Goal: Task Accomplishment & Management: Manage account settings

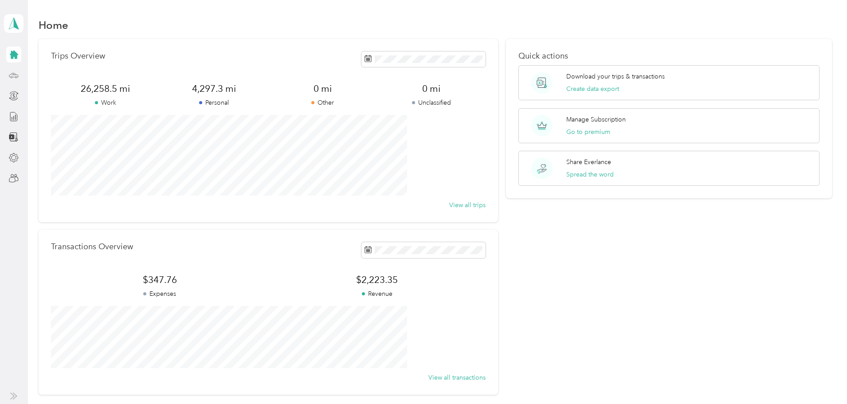
click at [14, 81] on div at bounding box center [13, 75] width 15 height 16
